Goal: Task Accomplishment & Management: Use online tool/utility

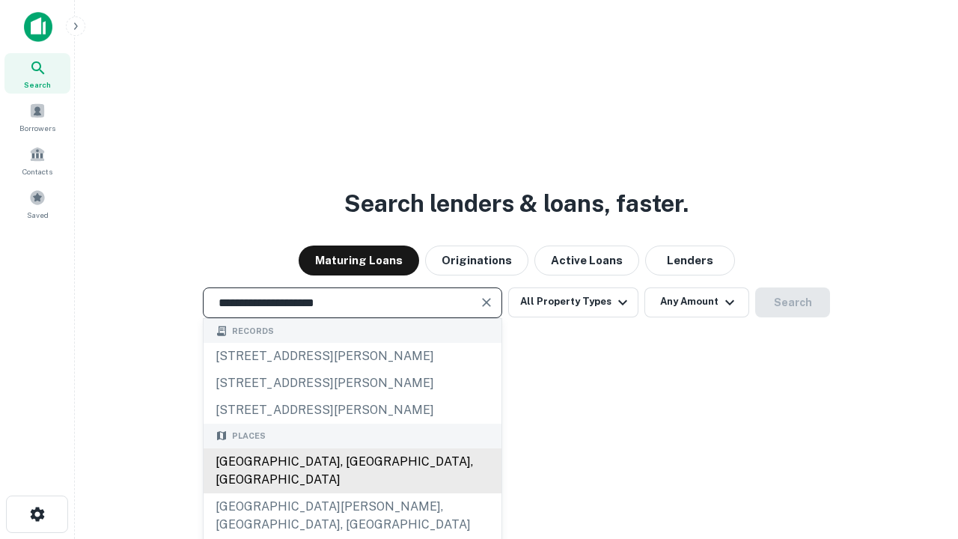
click at [352, 493] on div "Santa Monica, CA, USA" at bounding box center [353, 470] width 298 height 45
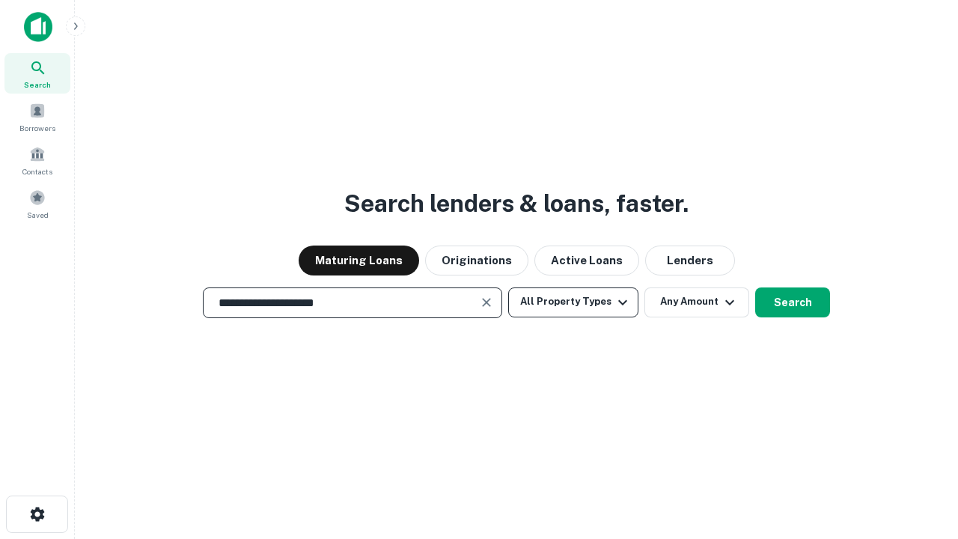
type input "**********"
click at [573, 302] on button "All Property Types" at bounding box center [573, 302] width 130 height 30
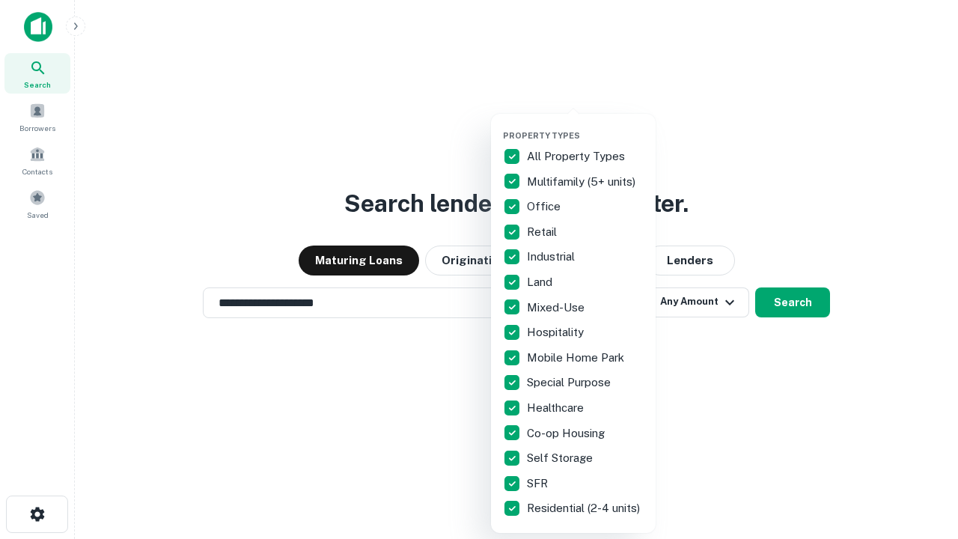
click at [585, 126] on button "button" at bounding box center [585, 126] width 165 height 1
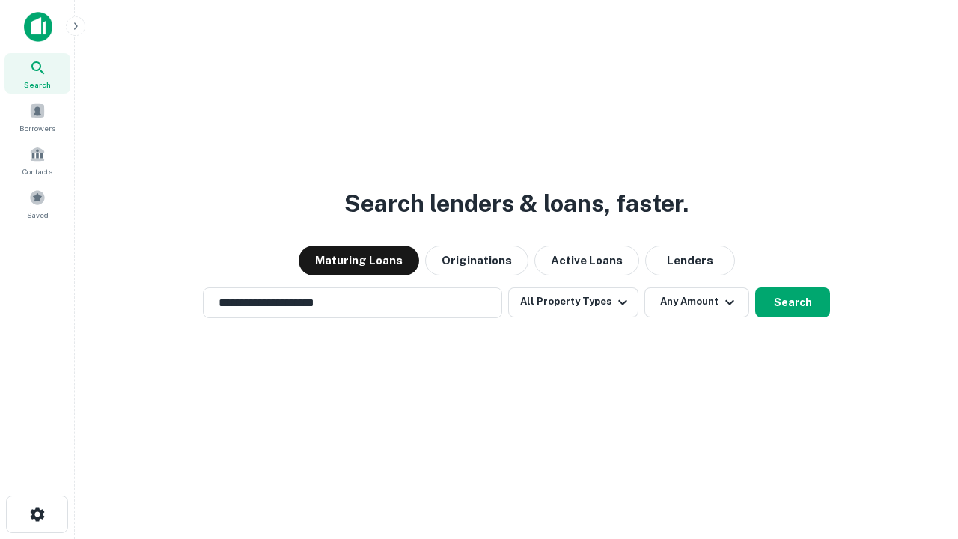
scroll to position [23, 0]
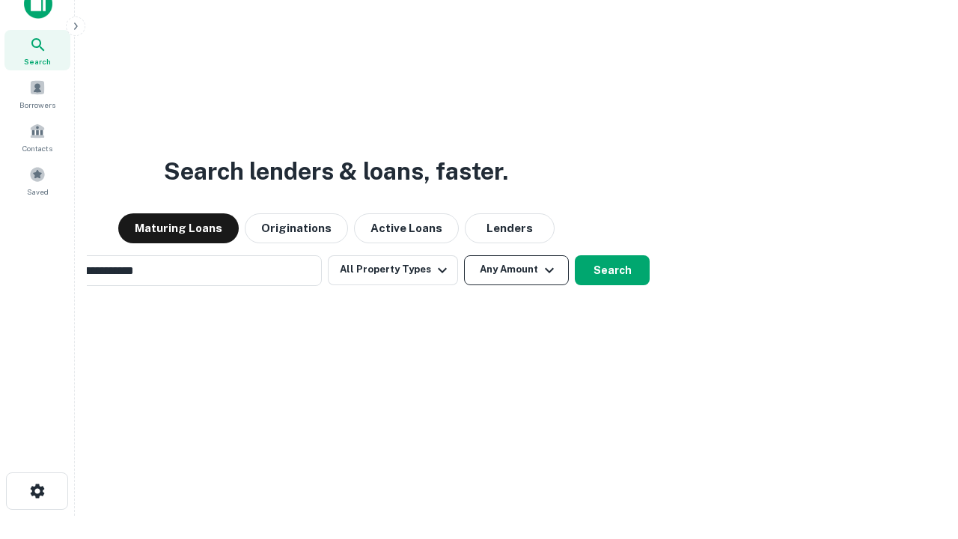
click at [464, 255] on button "Any Amount" at bounding box center [516, 270] width 105 height 30
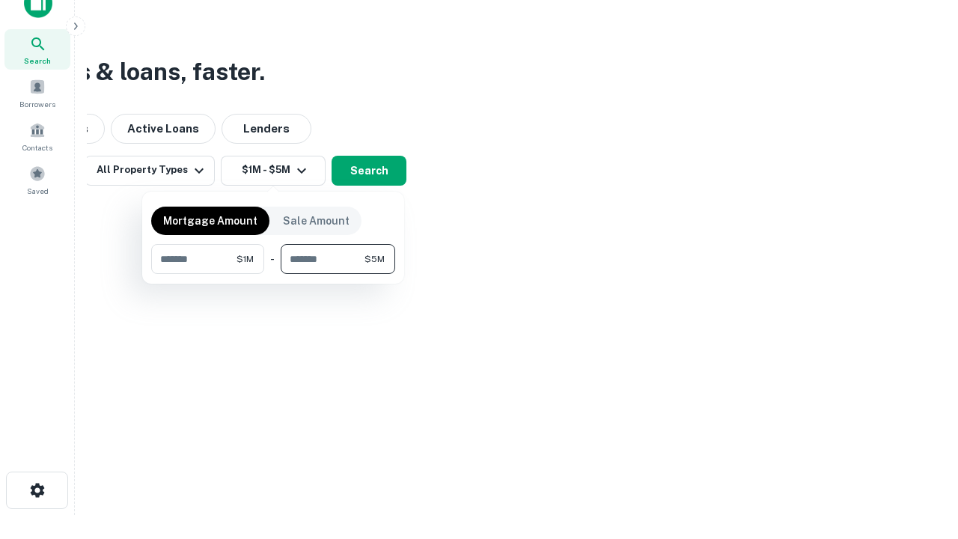
type input "*******"
click at [273, 274] on button "button" at bounding box center [273, 274] width 244 height 1
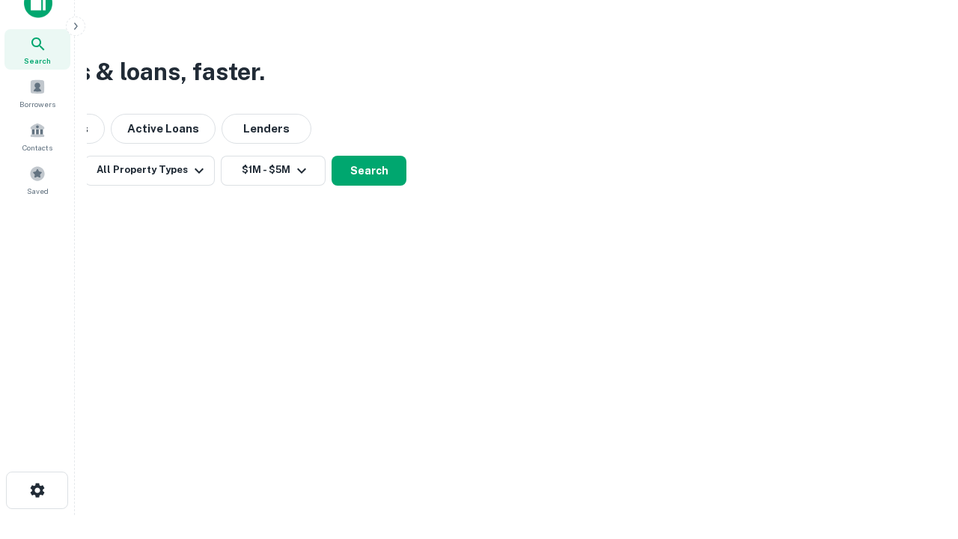
scroll to position [9, 276]
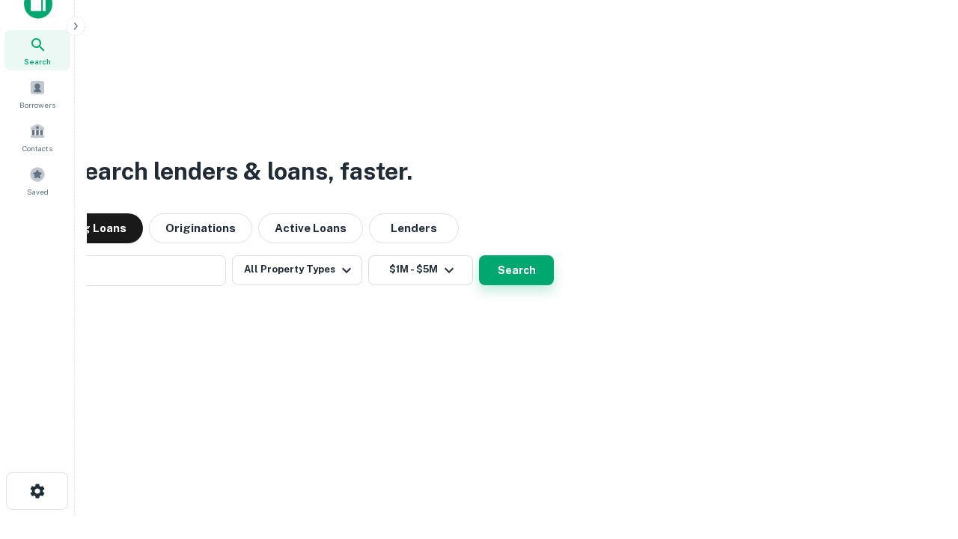
click at [479, 255] on button "Search" at bounding box center [516, 270] width 75 height 30
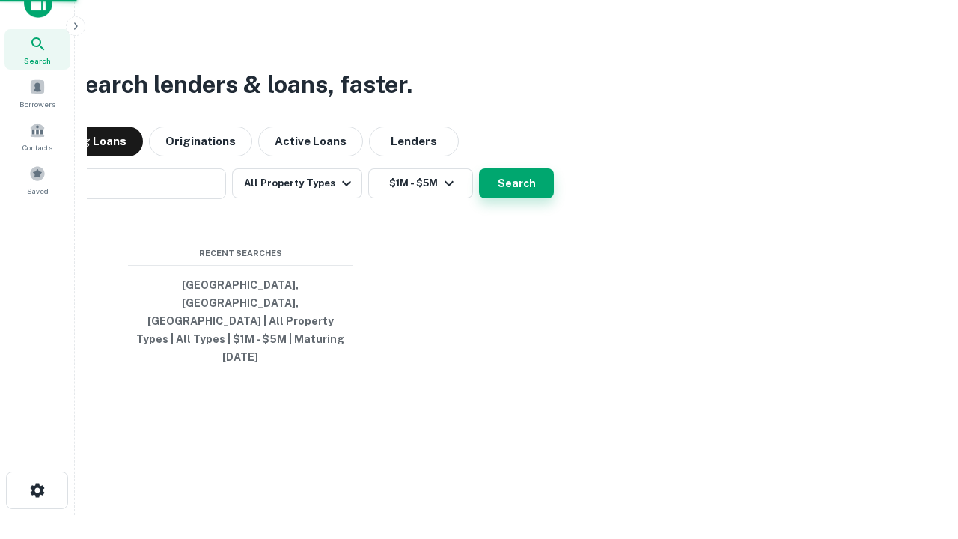
scroll to position [40, 424]
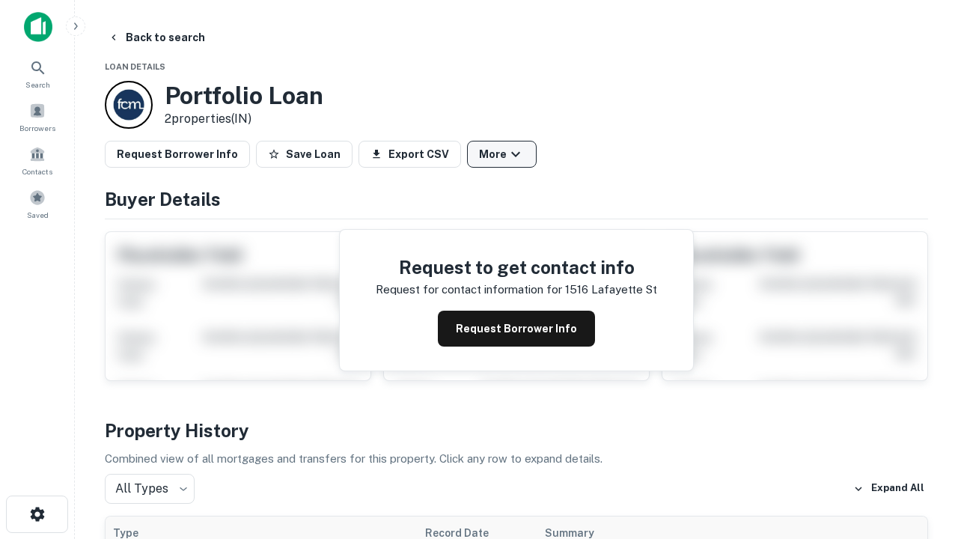
click at [502, 154] on button "More" at bounding box center [502, 154] width 70 height 27
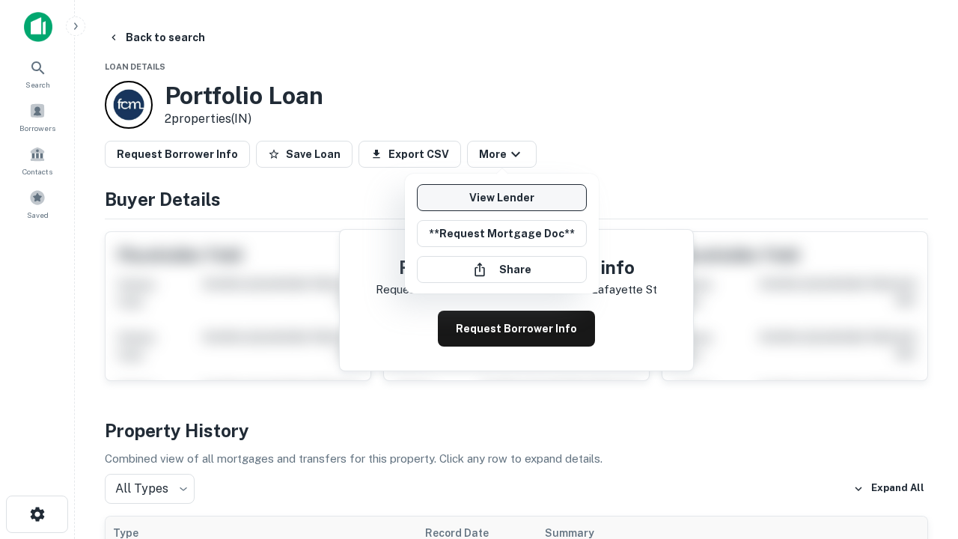
click at [502, 198] on link "View Lender" at bounding box center [502, 197] width 170 height 27
